Goal: Navigation & Orientation: Find specific page/section

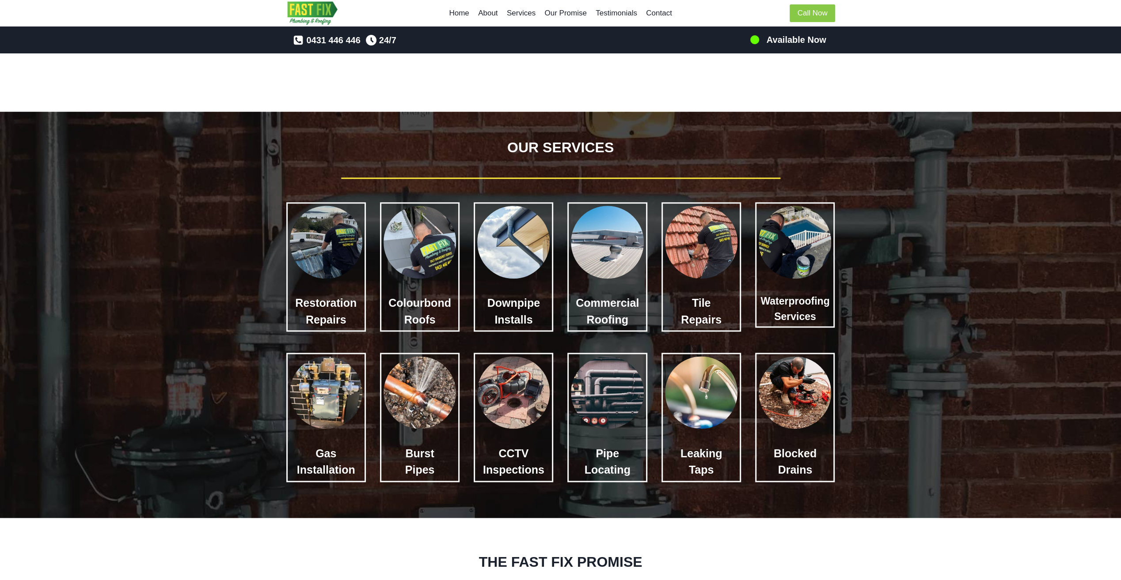
scroll to position [1016, 0]
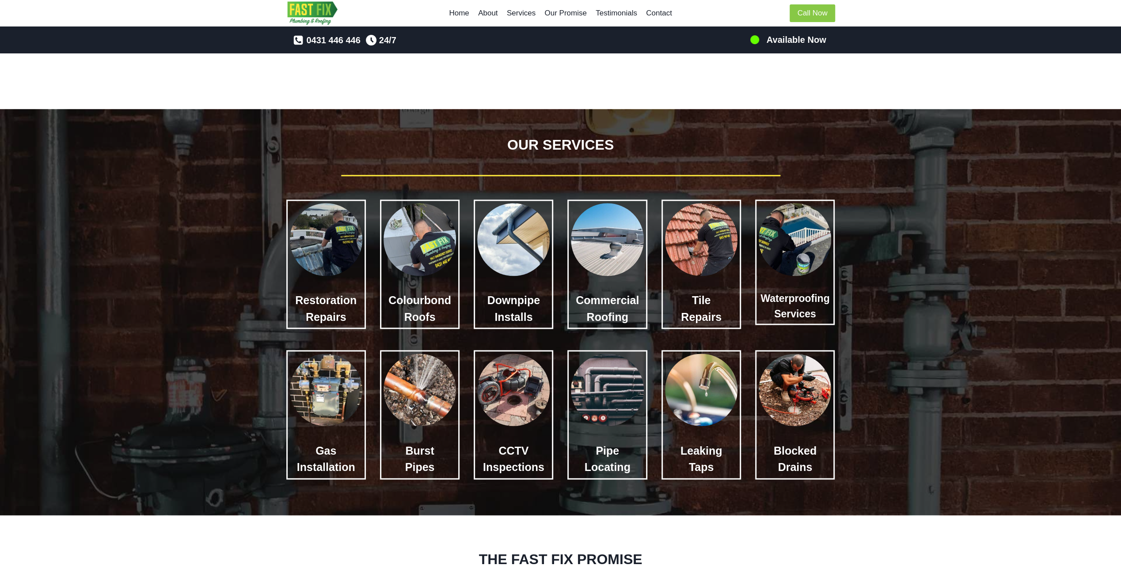
click at [327, 261] on img at bounding box center [326, 239] width 72 height 72
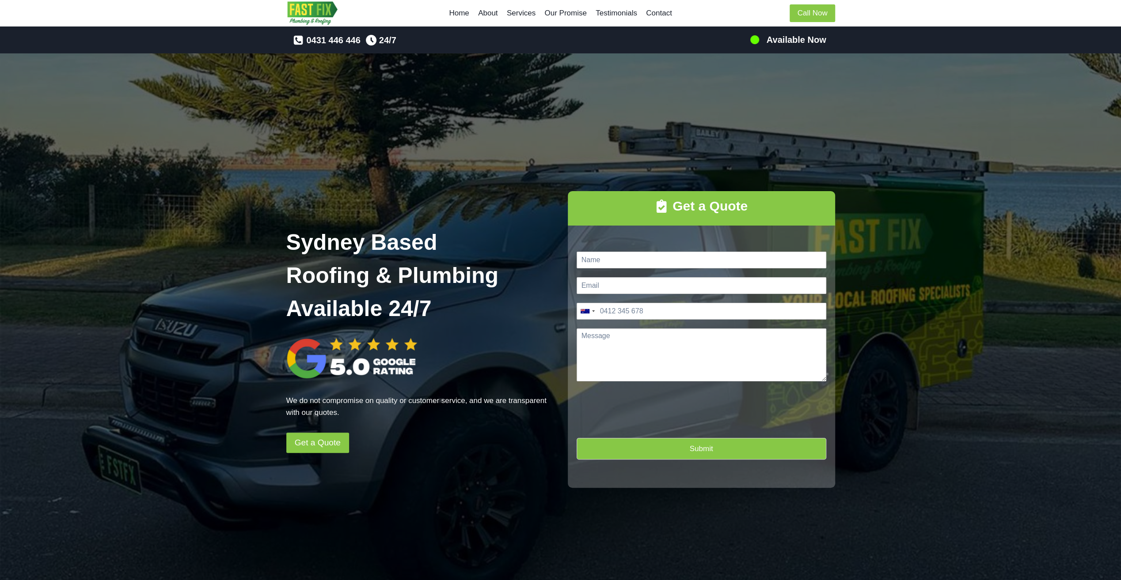
scroll to position [0, 0]
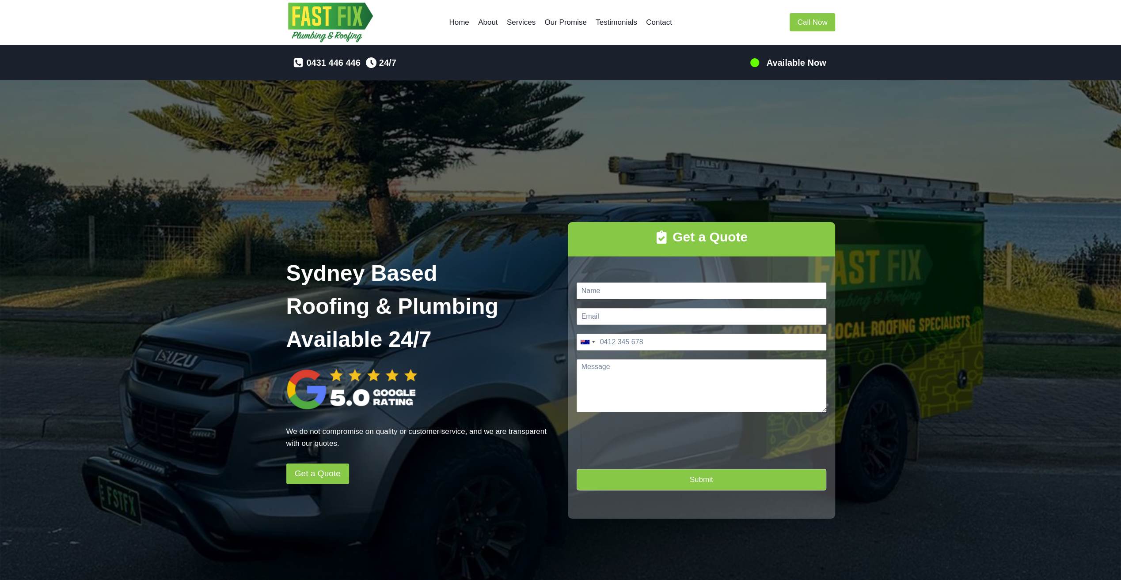
click at [457, 21] on link "Home" at bounding box center [458, 22] width 29 height 21
click at [460, 21] on link "Home" at bounding box center [458, 22] width 29 height 21
click at [485, 23] on link "About" at bounding box center [488, 22] width 29 height 21
